Goal: Task Accomplishment & Management: Manage account settings

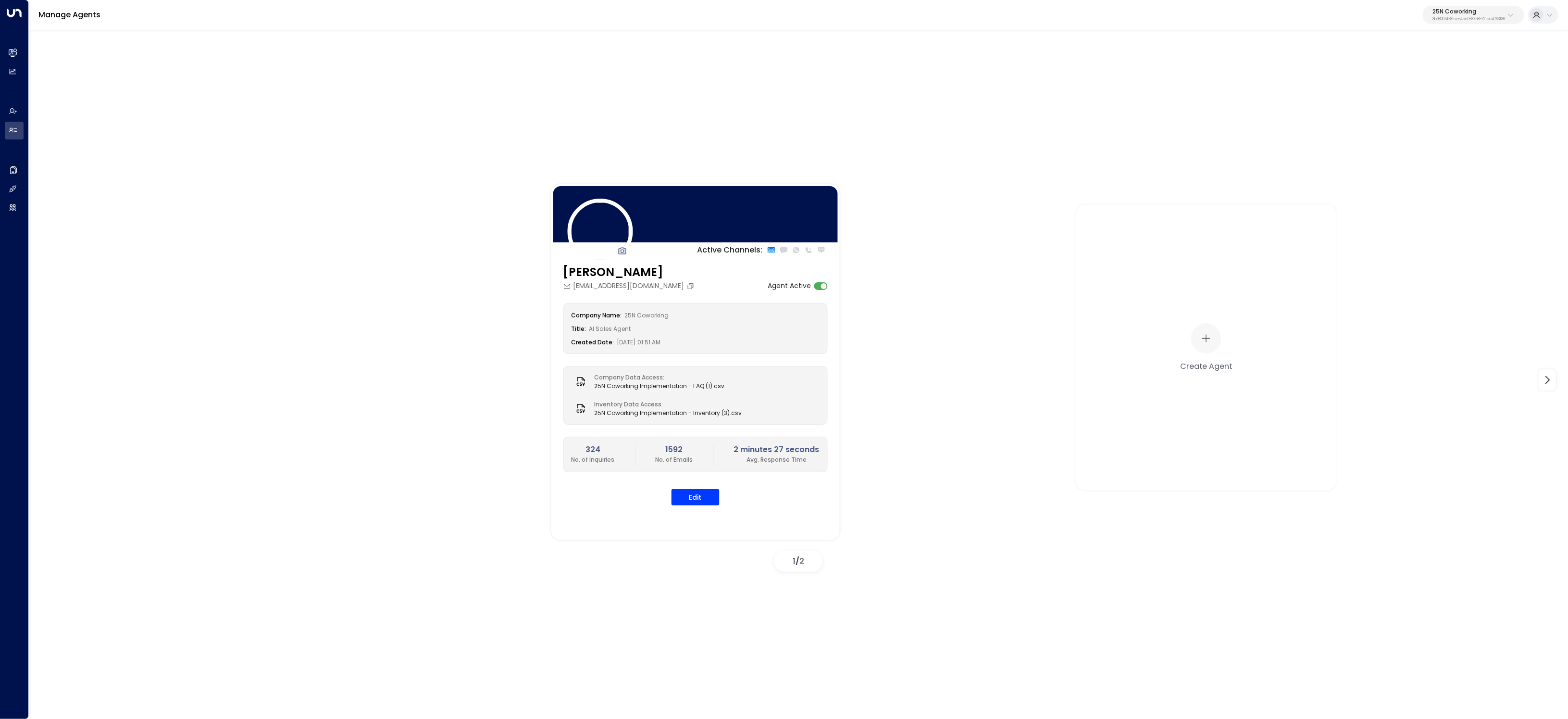
click at [1439, 9] on p "25N Coworking" at bounding box center [1469, 12] width 72 height 5
type input "*"
type input "*******"
click at [1419, 70] on div "Inspire Communities ID: 5ac0484e-0702-4bbb-8380-6168aea91a66" at bounding box center [1448, 76] width 139 height 20
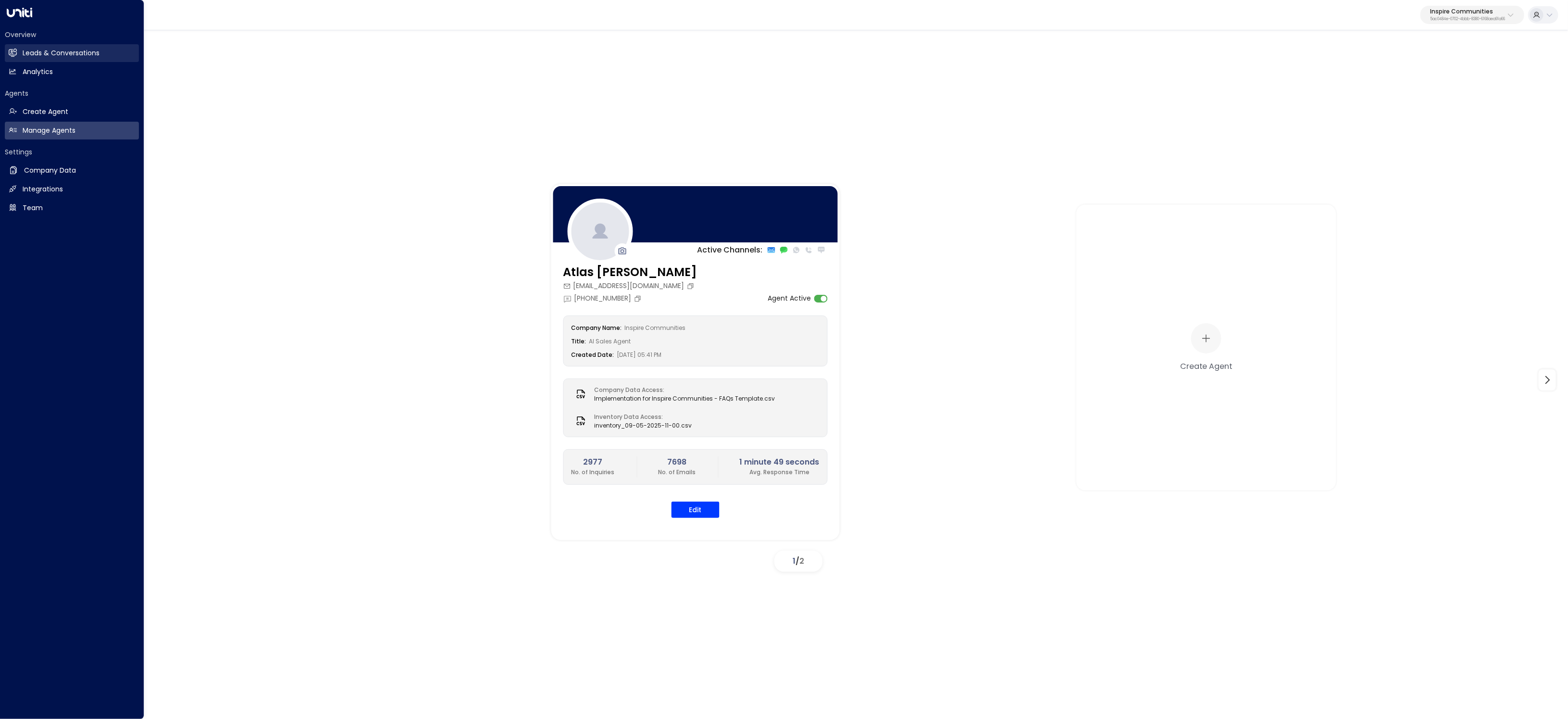
click at [21, 58] on link "Leads & Conversations Leads & Conversations" at bounding box center [72, 53] width 134 height 18
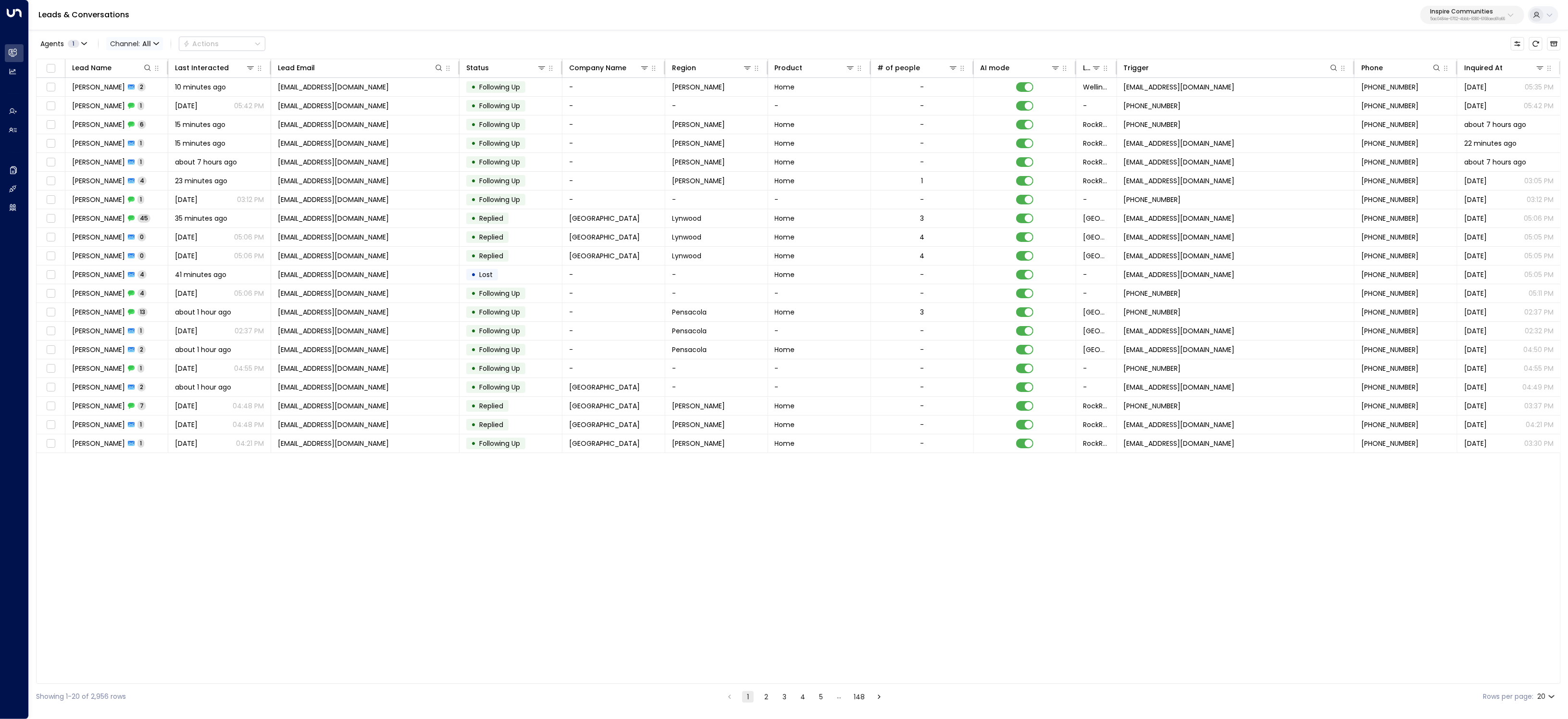
click at [129, 40] on span "Channel: All" at bounding box center [134, 44] width 57 height 14
drag, startPoint x: 147, startPoint y: 134, endPoint x: 212, endPoint y: 110, distance: 69.3
click at [147, 102] on p "Voice" at bounding box center [132, 98] width 35 height 5
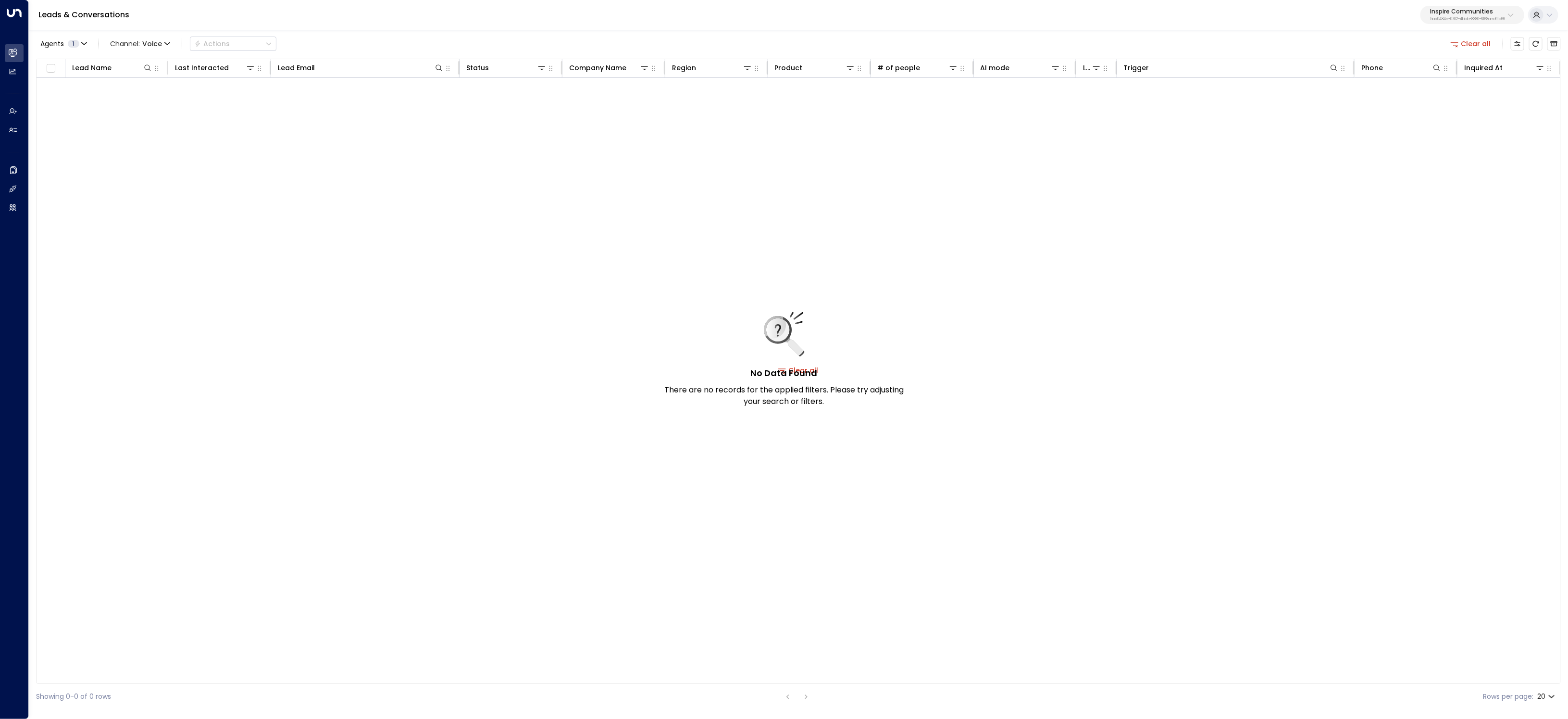
click at [1464, 44] on button "Clear all" at bounding box center [1471, 44] width 48 height 14
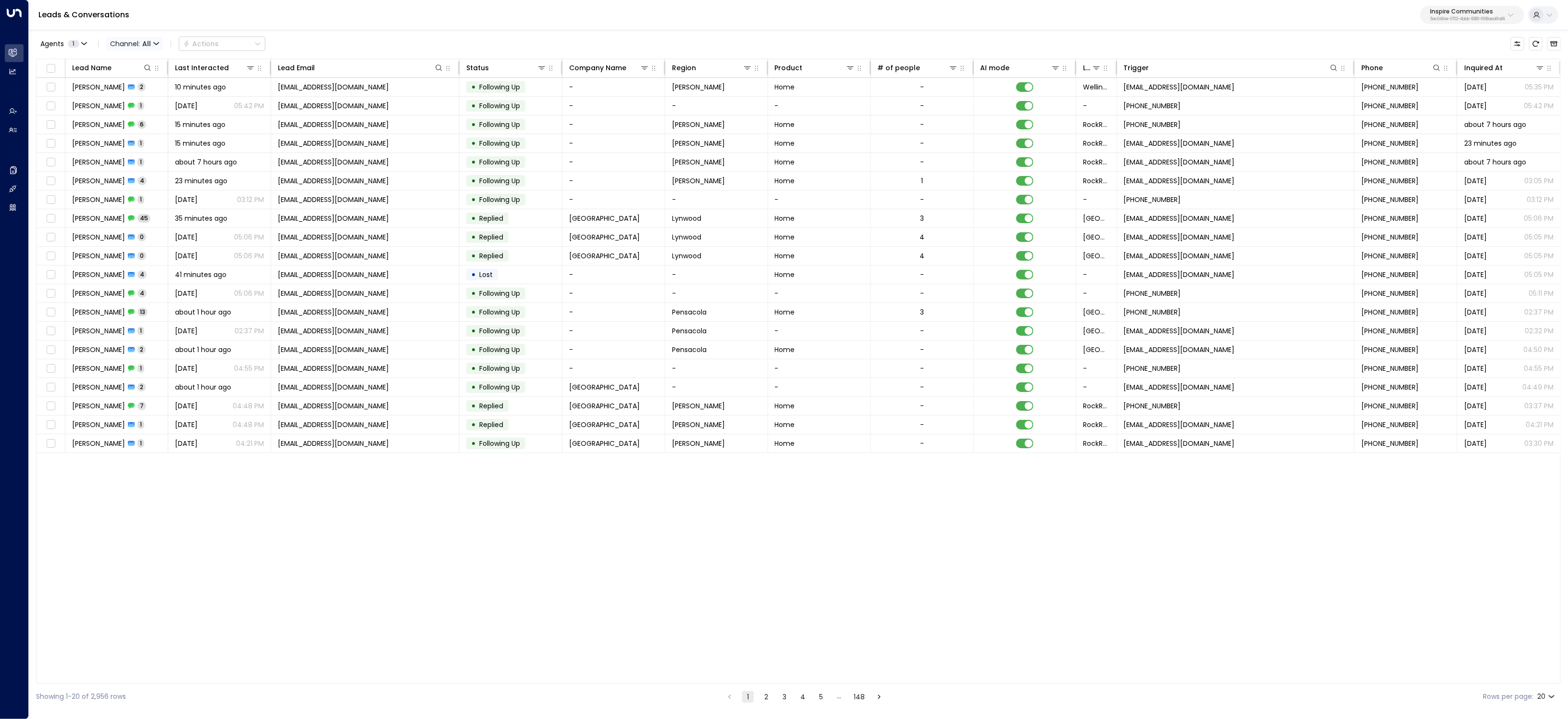
click at [135, 46] on span "Channel: All" at bounding box center [134, 44] width 57 height 14
click at [151, 131] on p "Voice" at bounding box center [141, 134] width 46 height 10
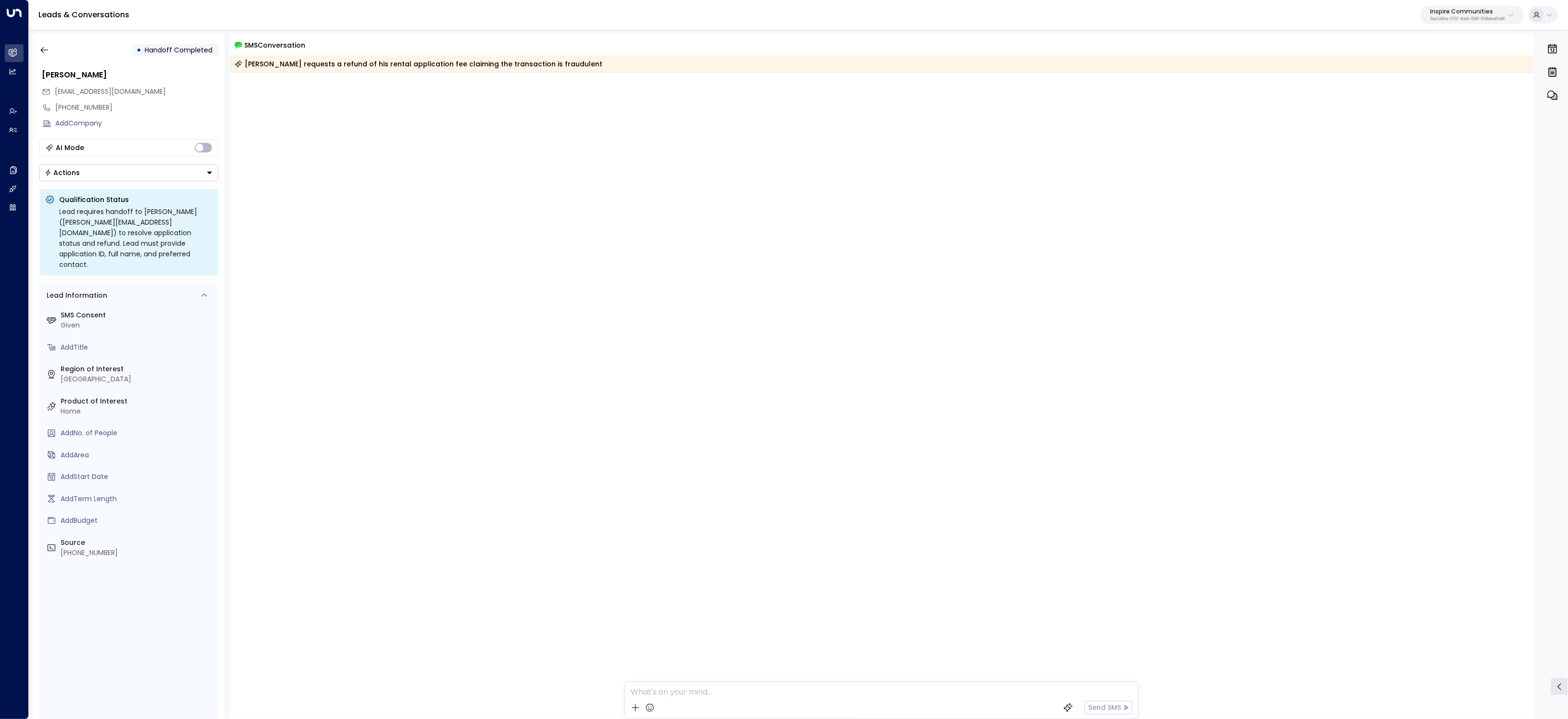
scroll to position [1585, 0]
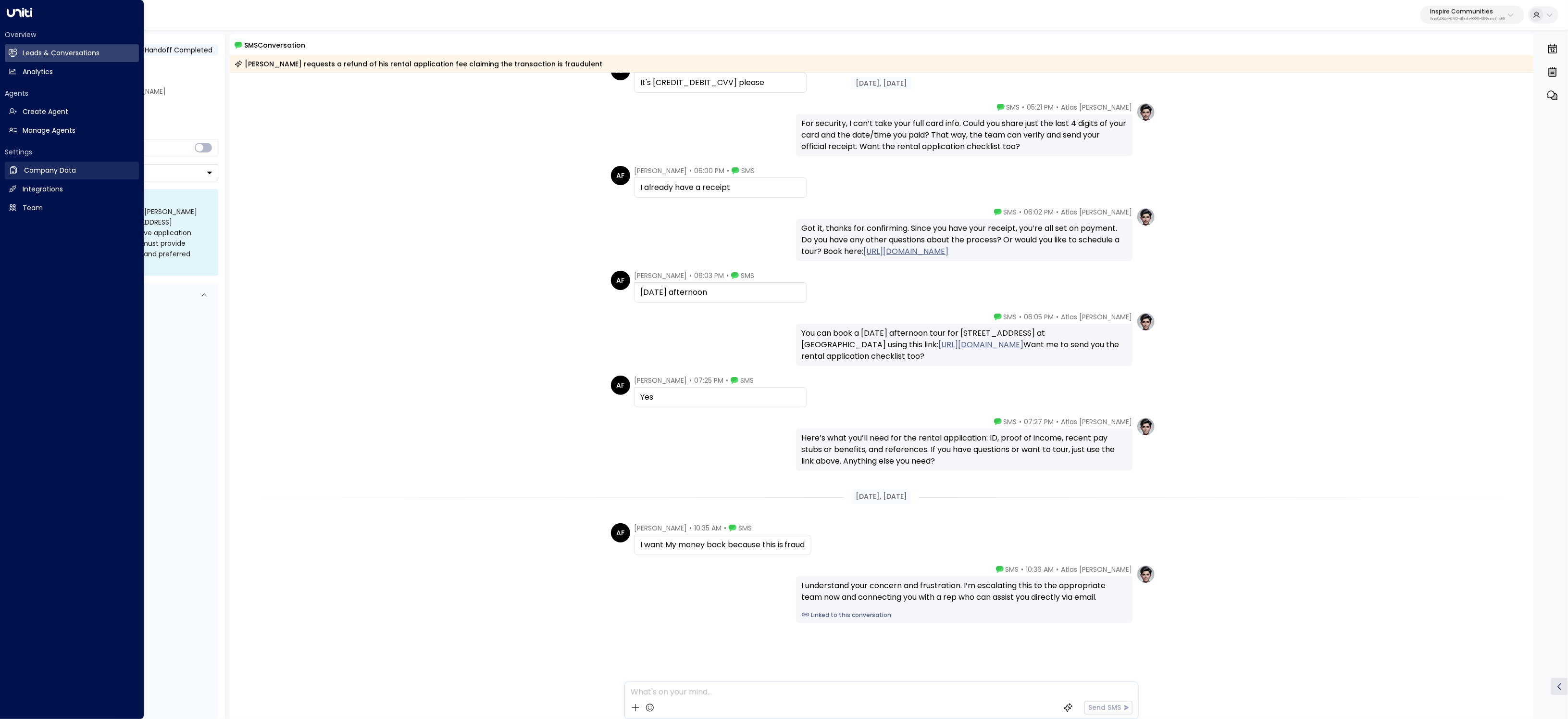
click at [34, 176] on link "Company Data Company Data" at bounding box center [72, 171] width 134 height 18
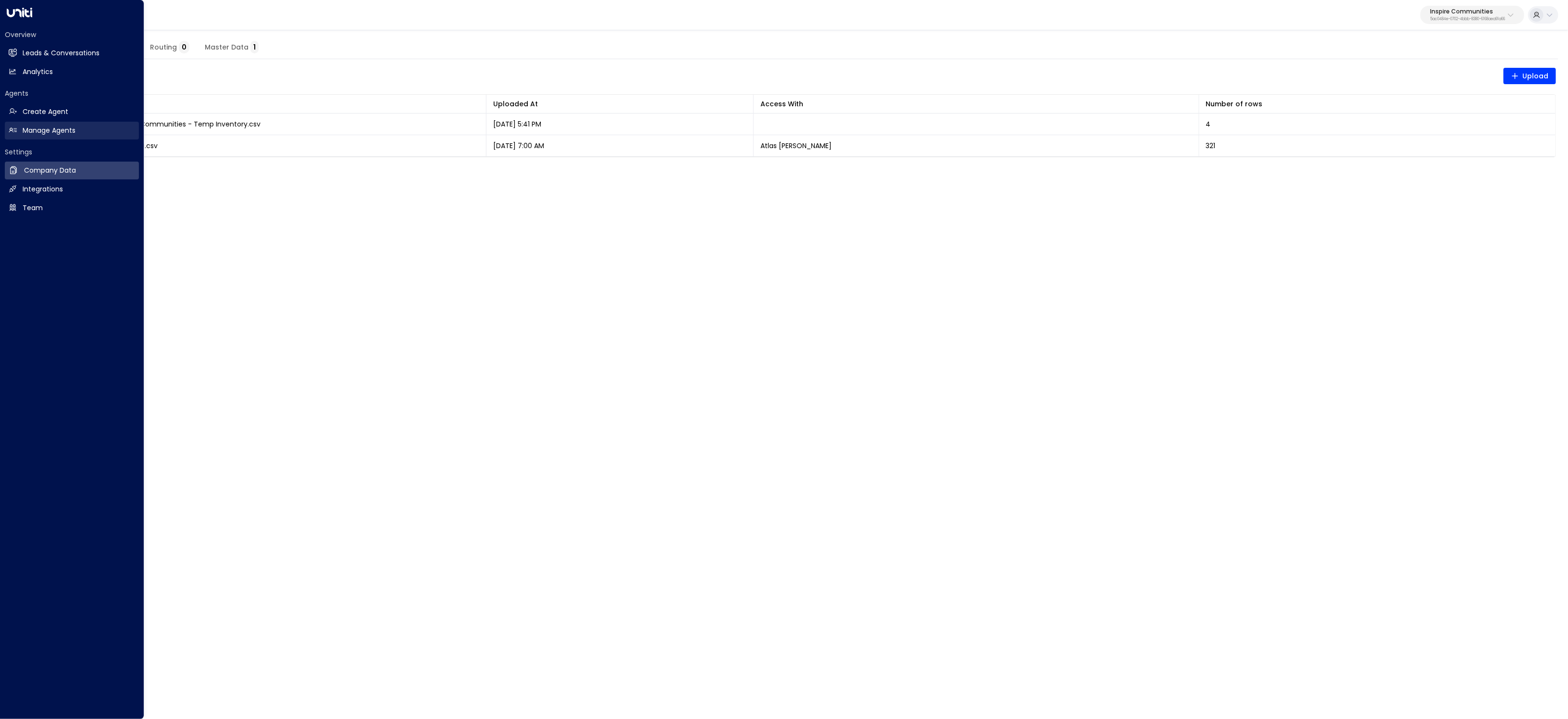
click at [23, 134] on h2 "Manage Agents" at bounding box center [49, 130] width 53 height 10
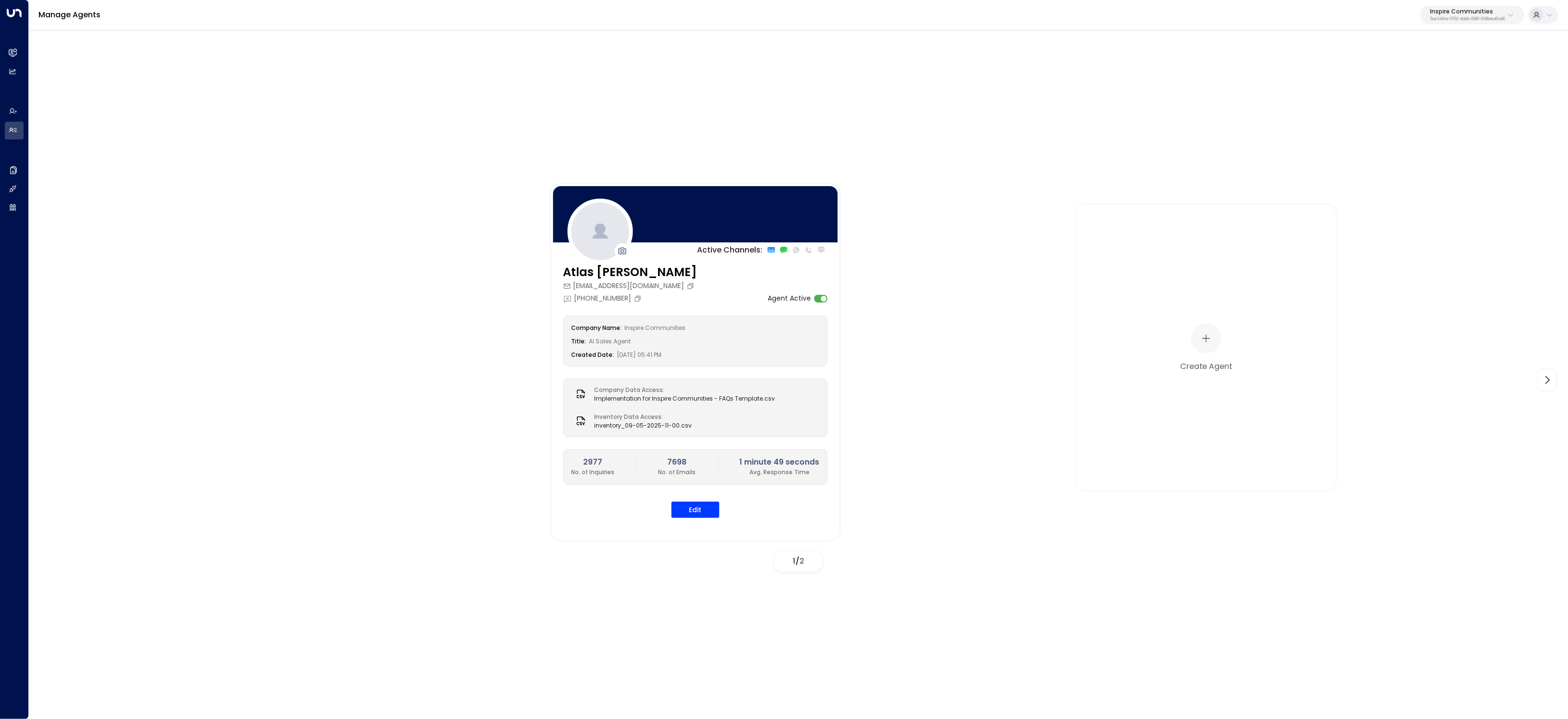
drag, startPoint x: 1470, startPoint y: 5, endPoint x: 1468, endPoint y: 22, distance: 17.1
click at [1470, 6] on button "Inspire Communities 5ac0484e-0702-4bbb-8380-6168aea91a66" at bounding box center [1473, 14] width 104 height 18
type input "******"
click at [1447, 80] on span "ID: 413dacf9-5485-402c-a519-14108c614857" at bounding box center [1485, 81] width 132 height 9
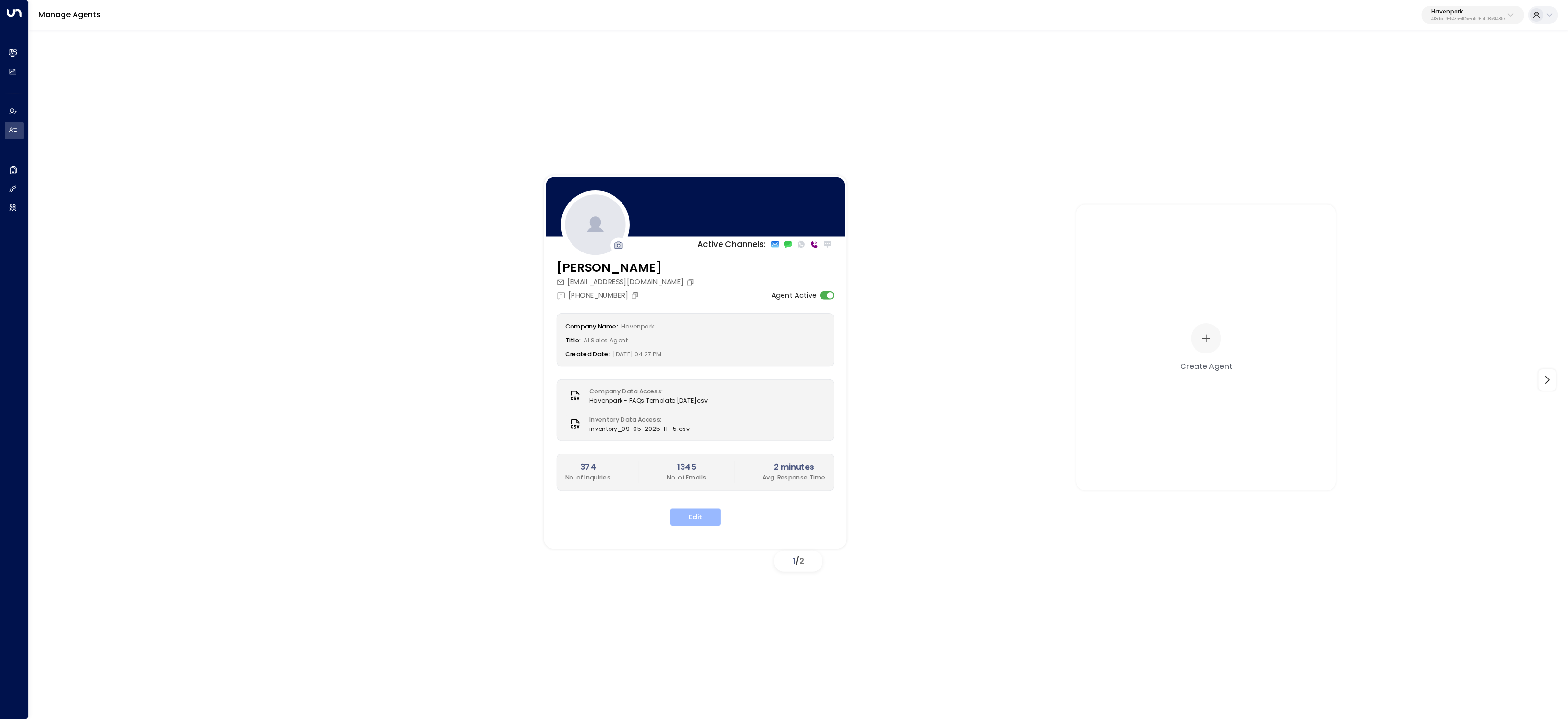
click at [700, 522] on button "Edit" at bounding box center [696, 517] width 50 height 17
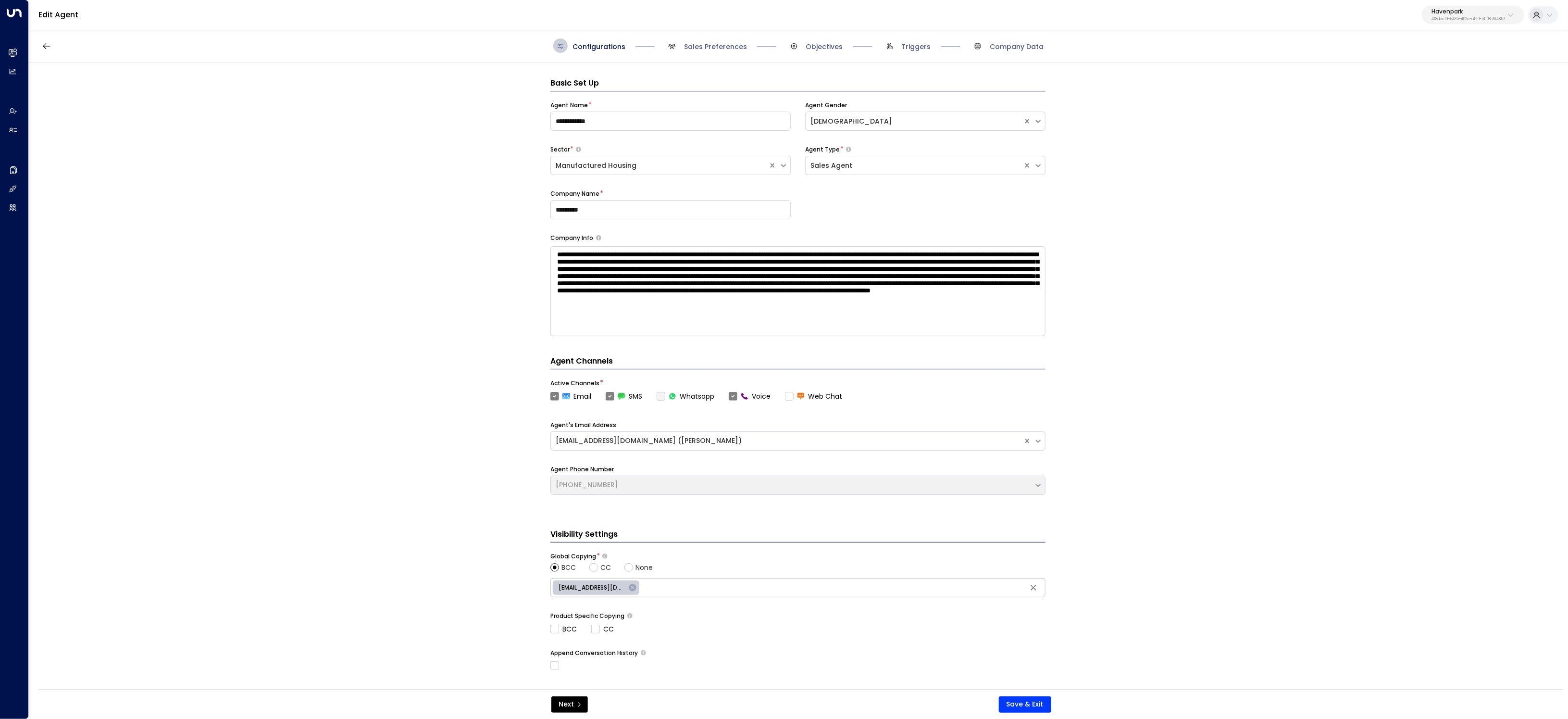
scroll to position [14, 0]
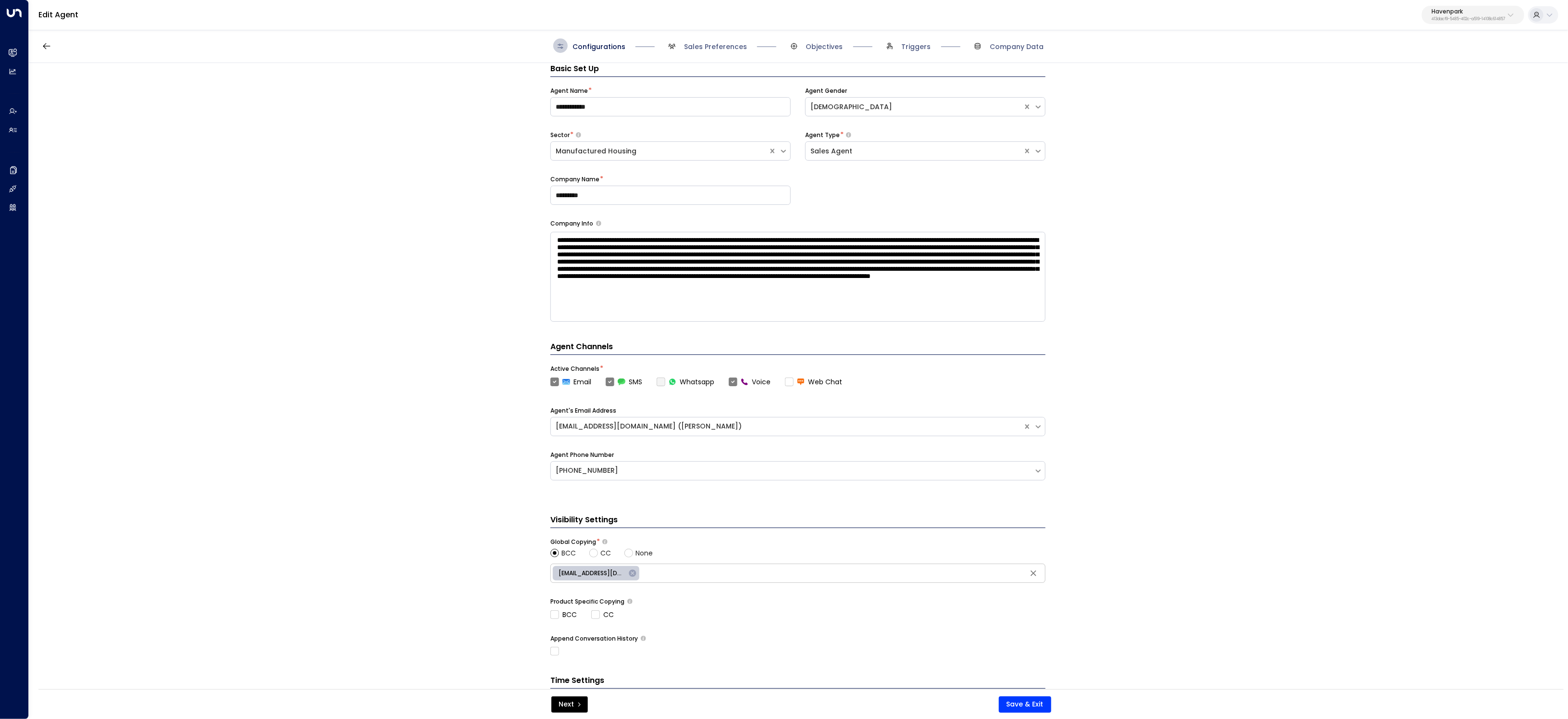
click at [902, 38] on span "Triggers" at bounding box center [906, 45] width 48 height 14
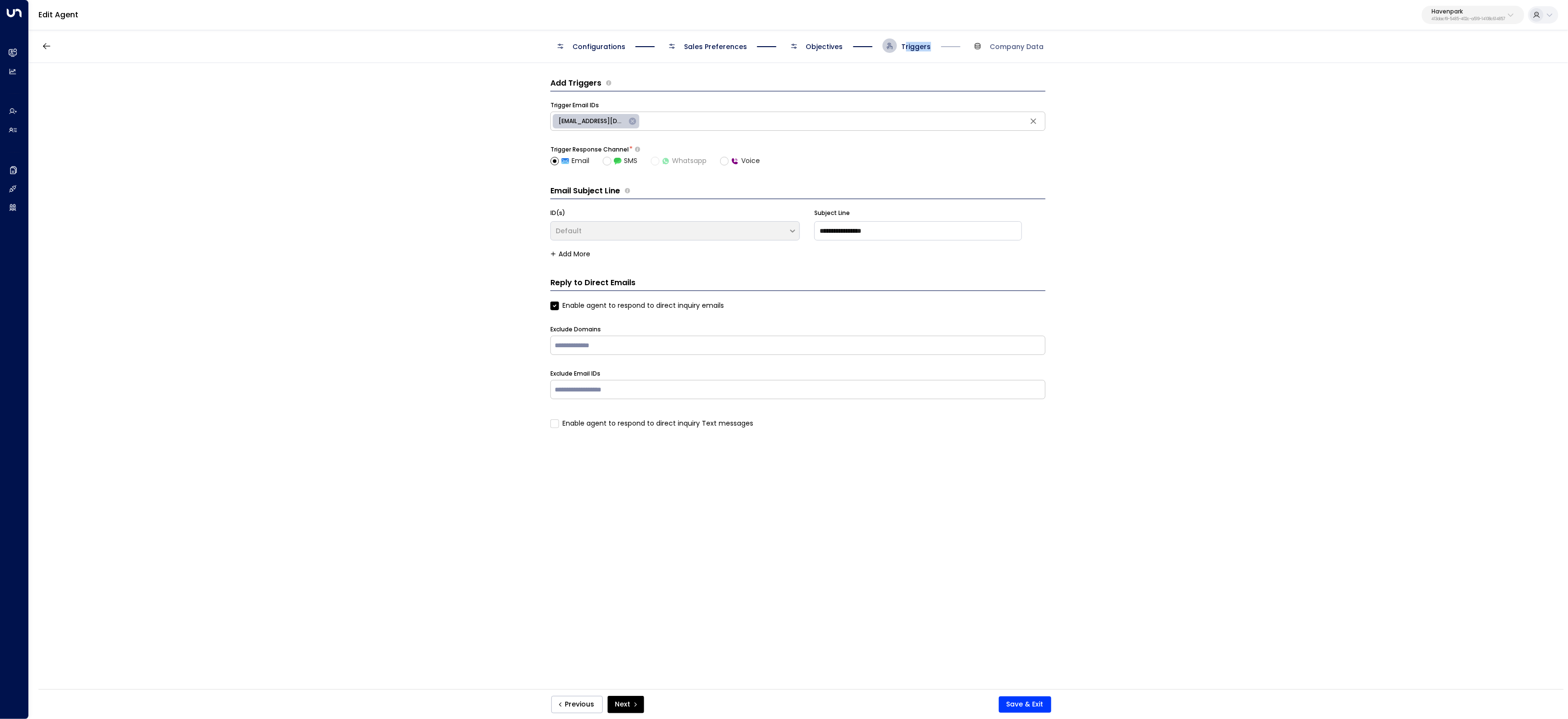
click at [907, 51] on span "Triggers" at bounding box center [906, 45] width 48 height 14
click at [838, 46] on span "Objectives" at bounding box center [825, 46] width 37 height 10
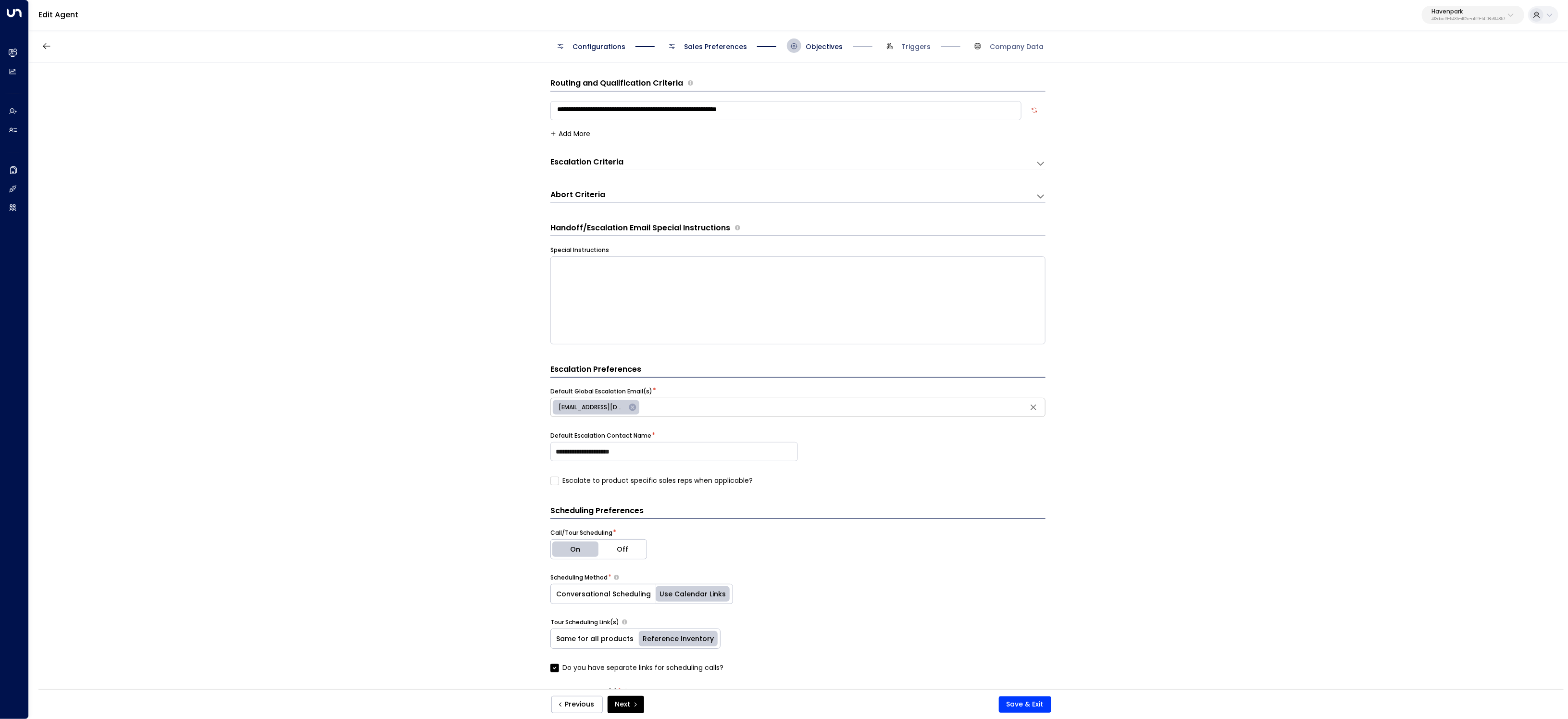
click at [793, 192] on div "Abort Criteria" at bounding box center [793, 196] width 486 height 13
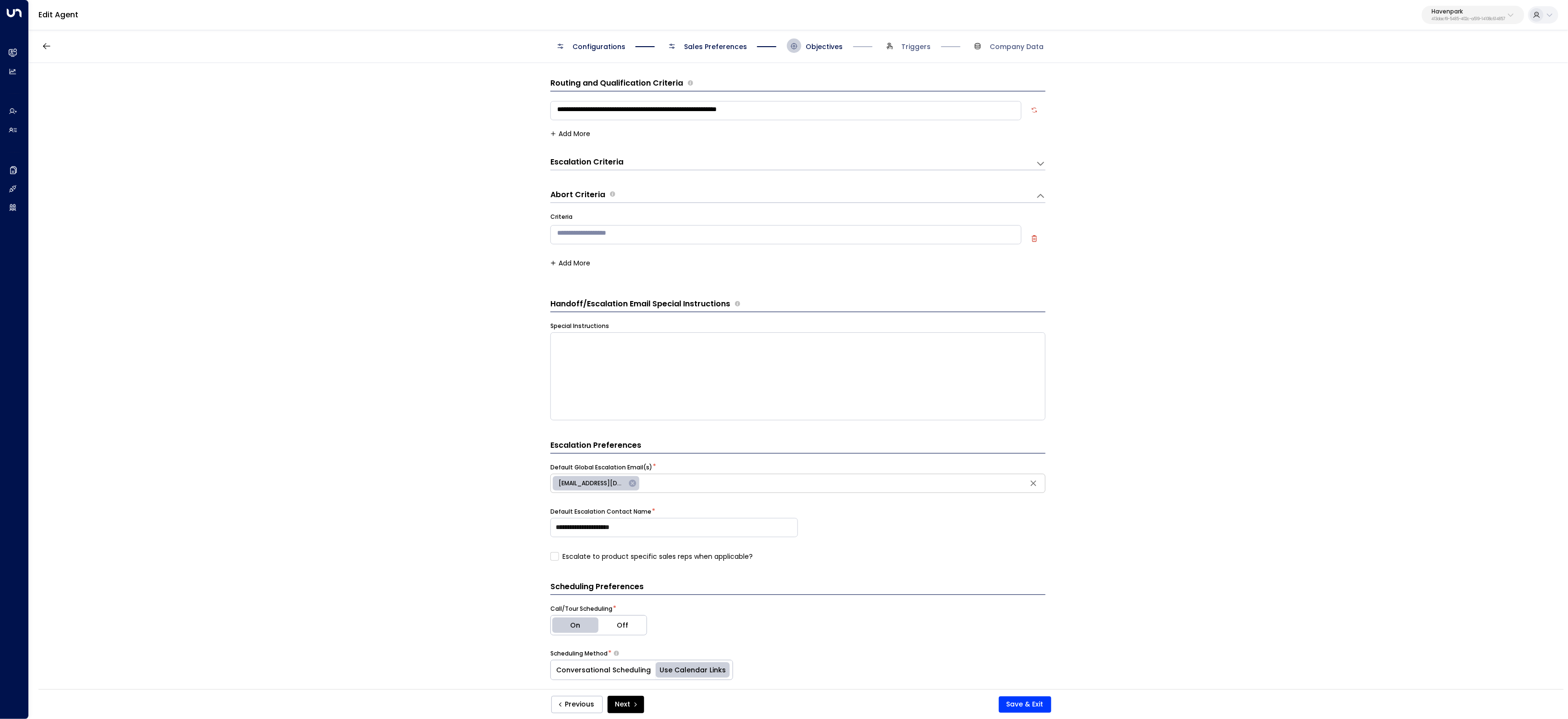
click at [797, 170] on div "Escalation Criteria Reset" at bounding box center [793, 163] width 486 height 13
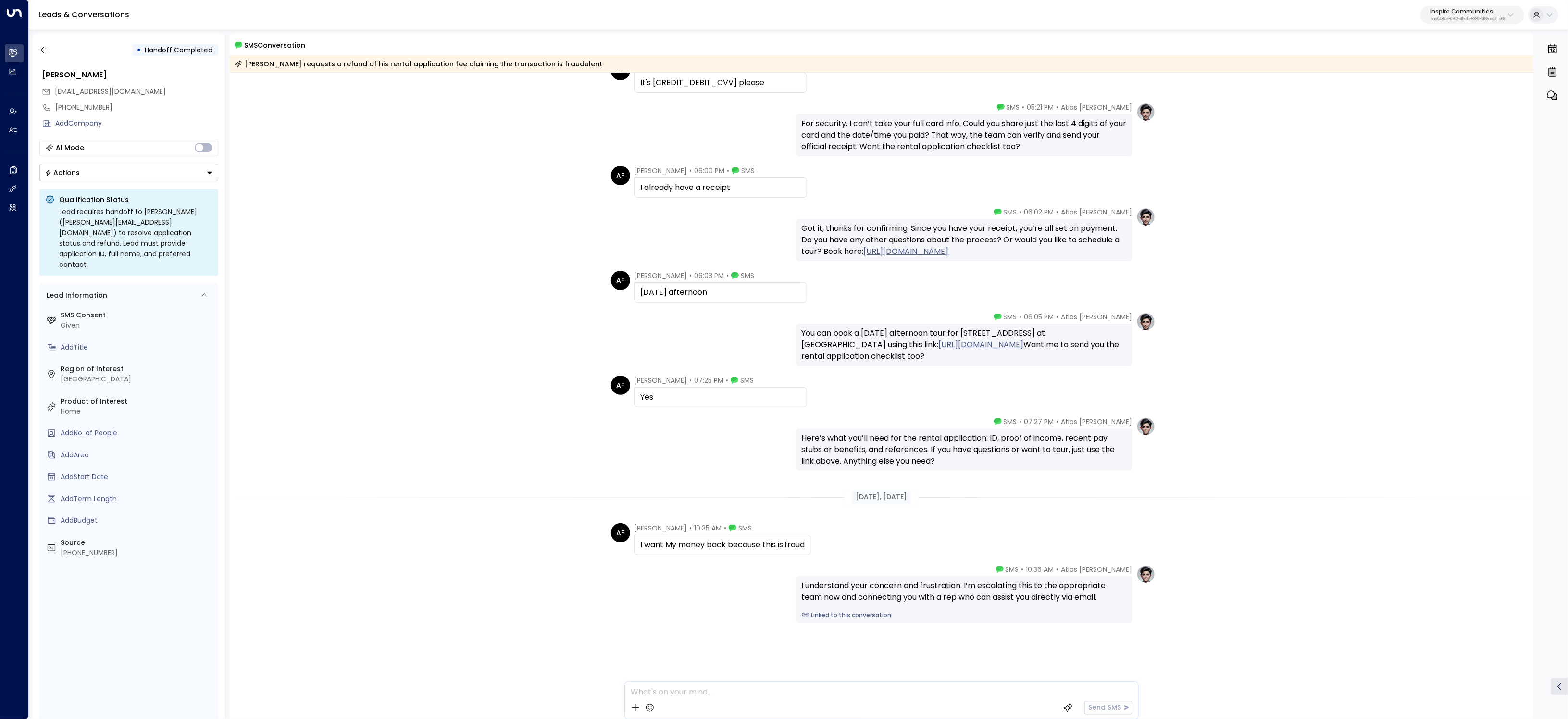
scroll to position [2365, 0]
drag, startPoint x: 857, startPoint y: 489, endPoint x: 938, endPoint y: 494, distance: 81.2
click at [938, 494] on div "[DATE], [DATE]" at bounding box center [882, 497] width 1304 height 14
drag, startPoint x: 868, startPoint y: 499, endPoint x: 962, endPoint y: 504, distance: 94.1
click at [962, 504] on div "Aug 31, 5 days ago" at bounding box center [882, 496] width 1304 height 33
